Goal: Navigation & Orientation: Find specific page/section

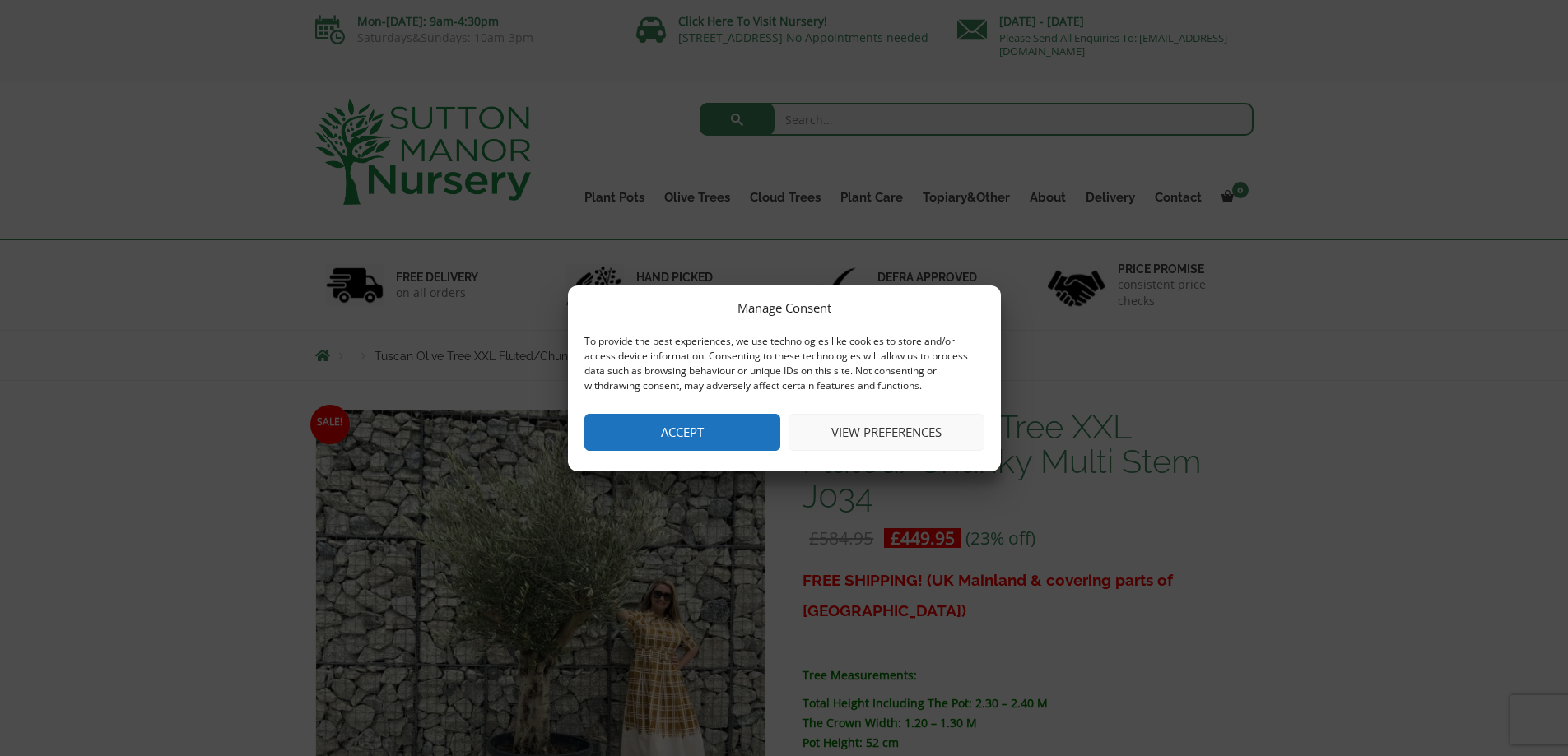
click at [727, 424] on button "Accept" at bounding box center [682, 432] width 196 height 37
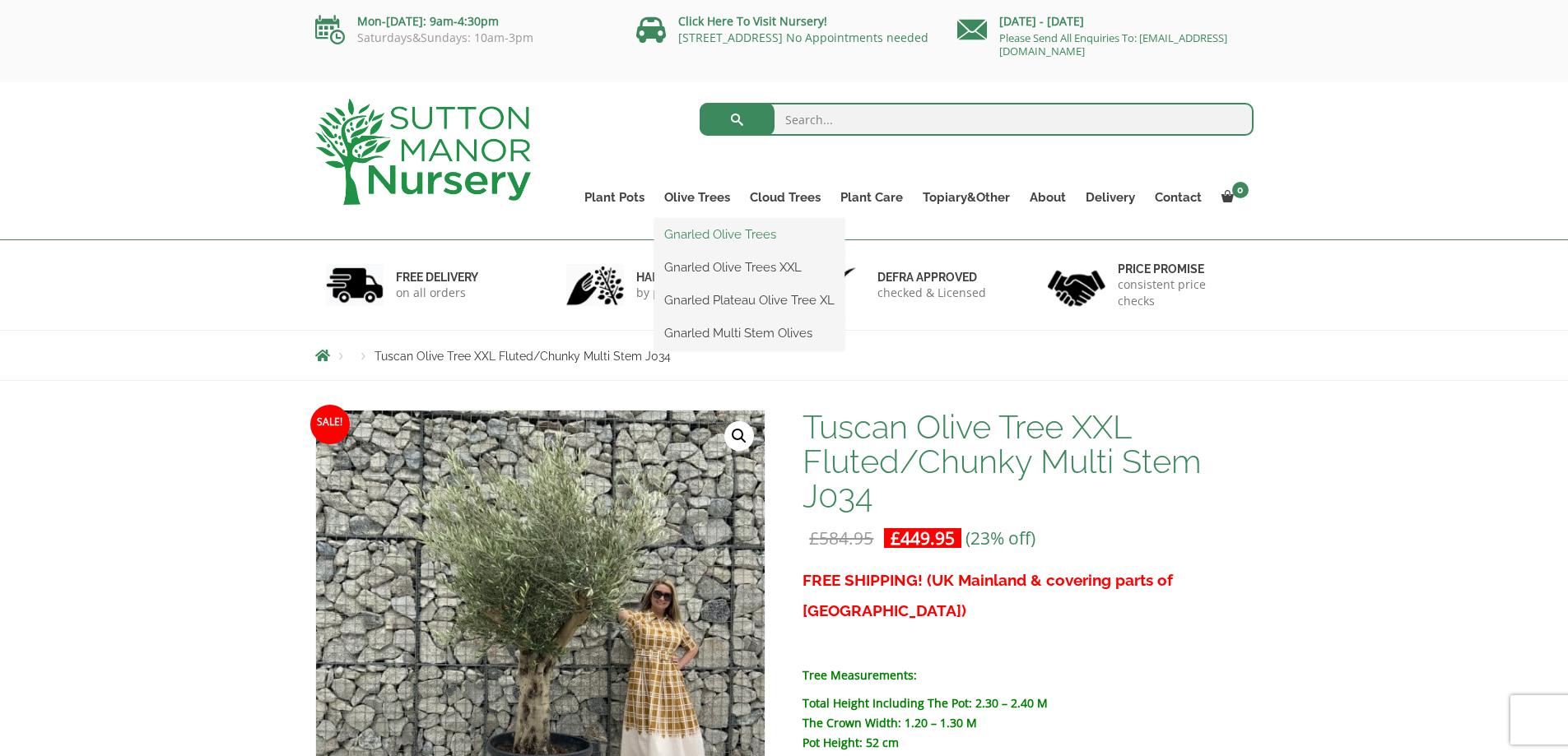
click at [710, 230] on link "Gnarled Olive Trees" at bounding box center [749, 235] width 190 height 25
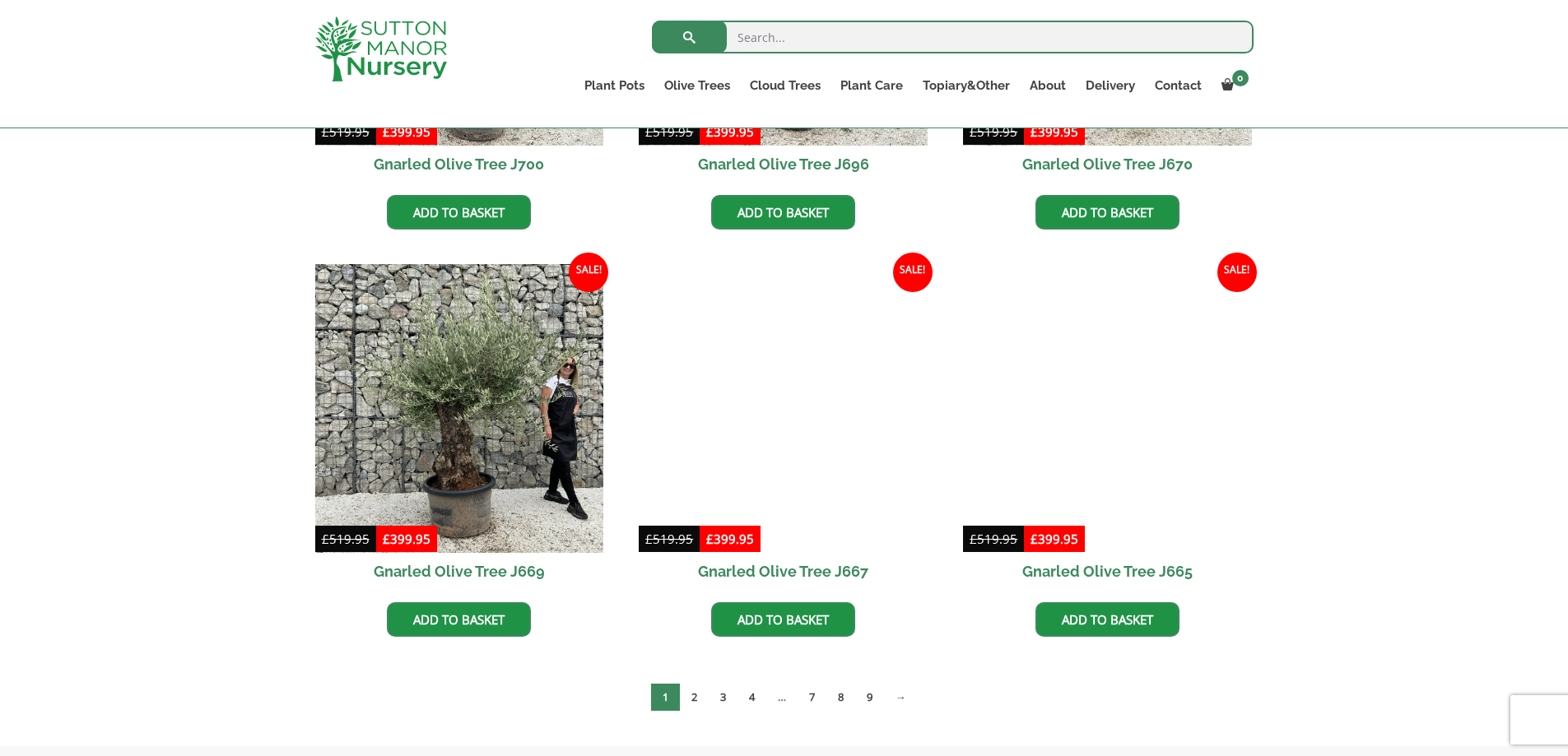
scroll to position [1070, 0]
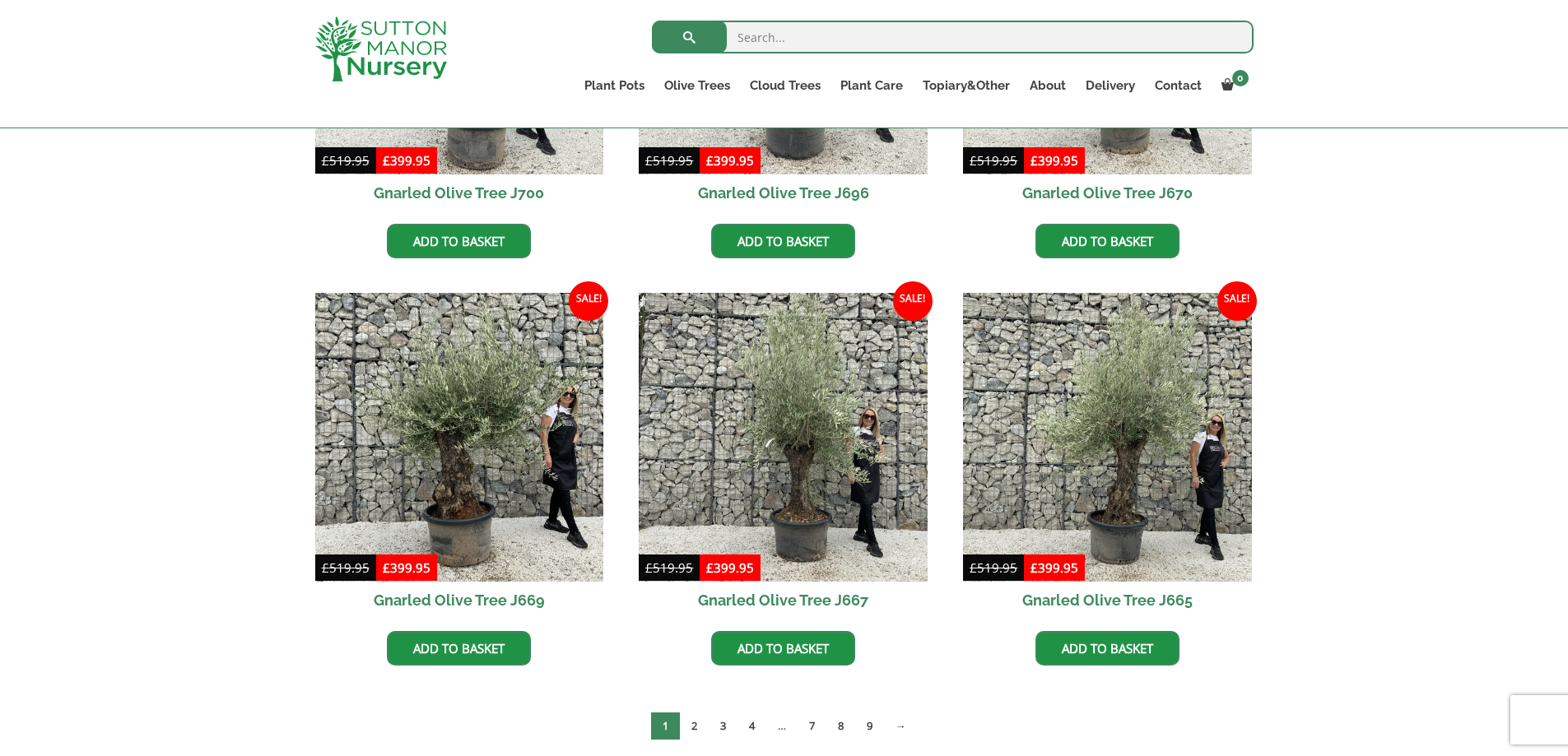
click at [676, 728] on span "1" at bounding box center [665, 727] width 29 height 27
click at [692, 728] on link "2" at bounding box center [695, 727] width 29 height 27
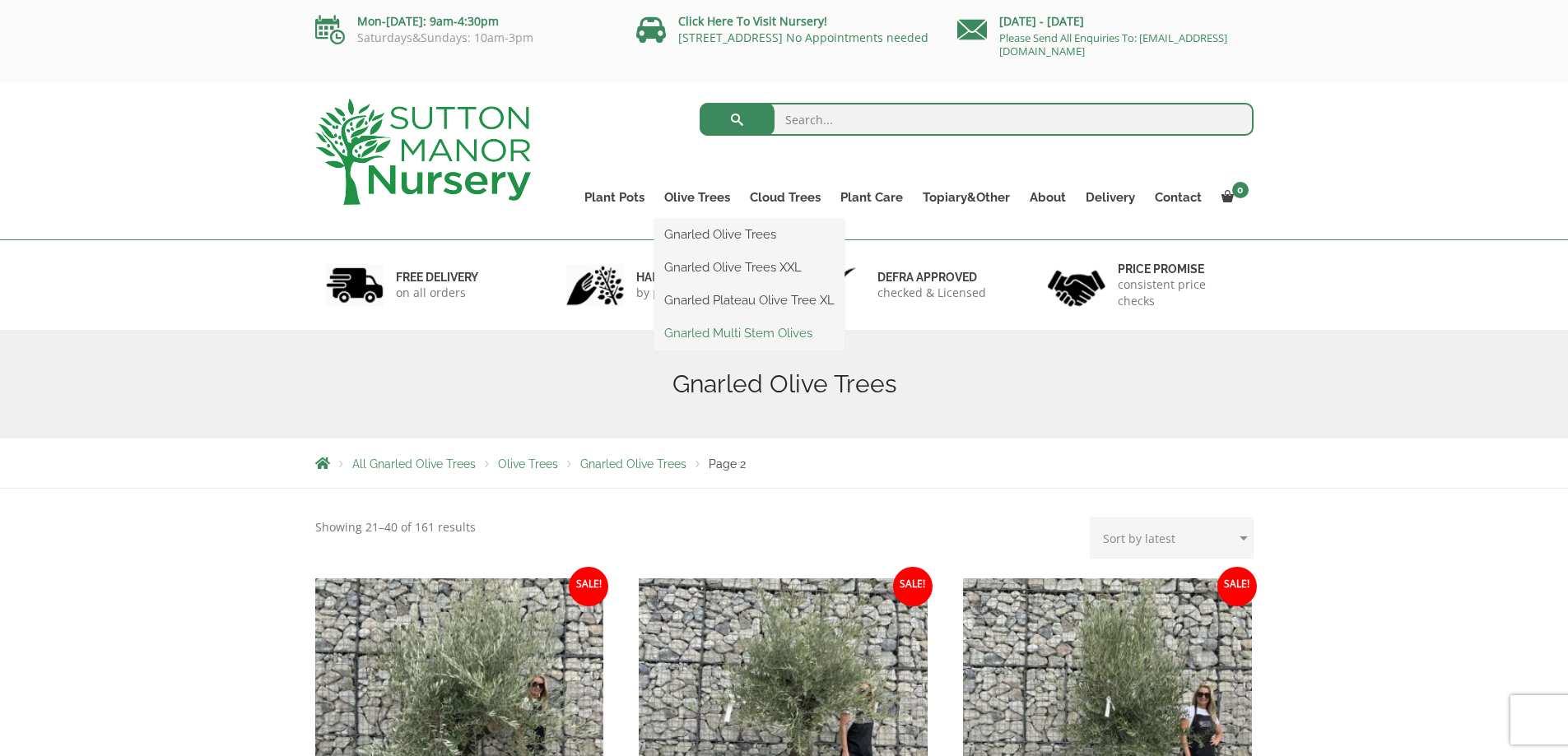
click at [785, 329] on link "Gnarled Multi Stem Olives" at bounding box center [749, 333] width 190 height 25
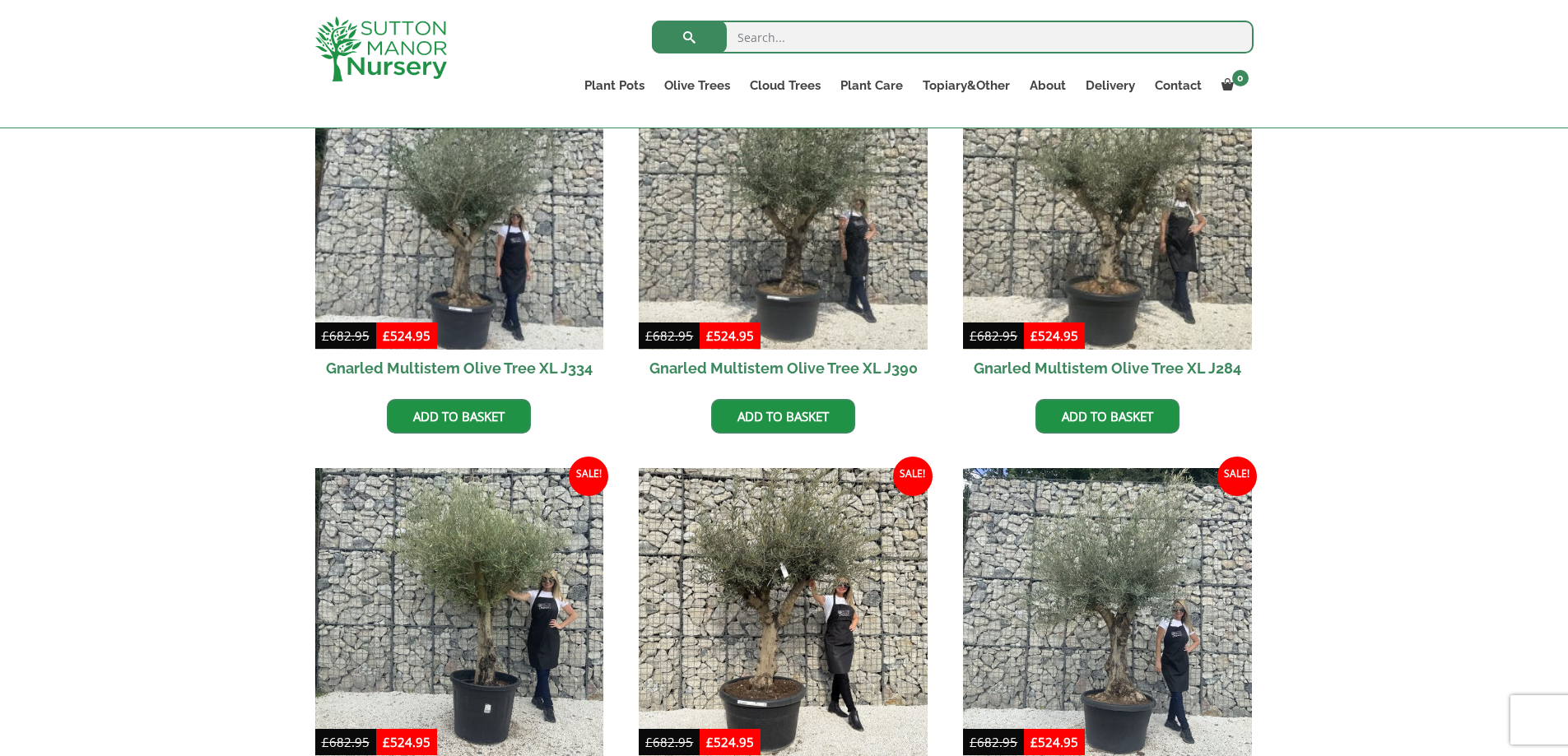
scroll to position [905, 0]
